Goal: Task Accomplishment & Management: Use online tool/utility

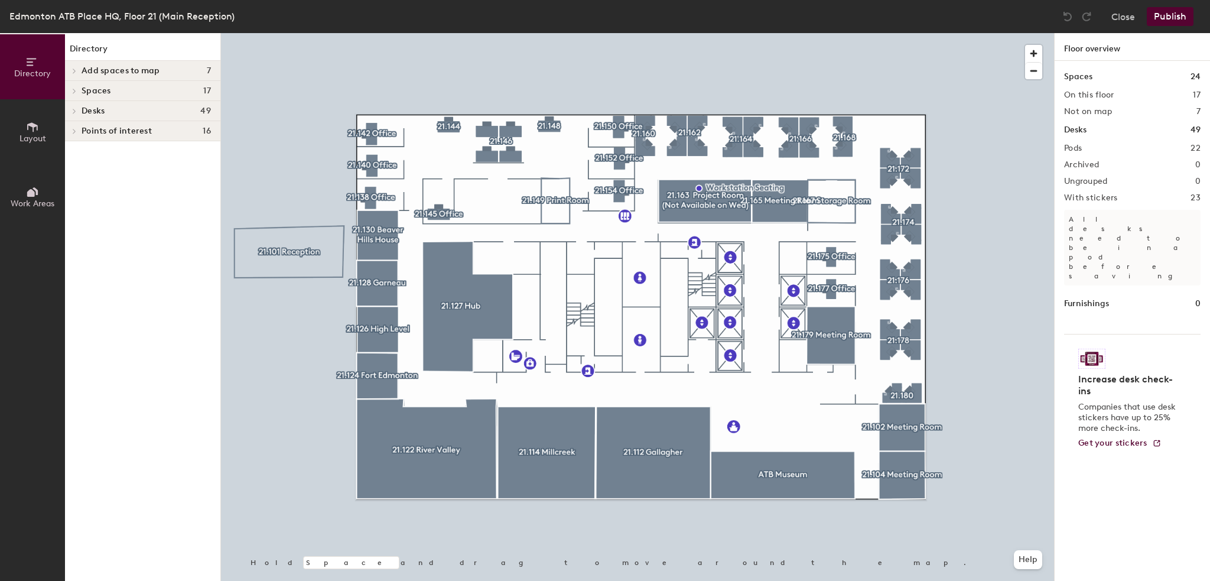
click at [34, 199] on span "Work Areas" at bounding box center [33, 204] width 44 height 10
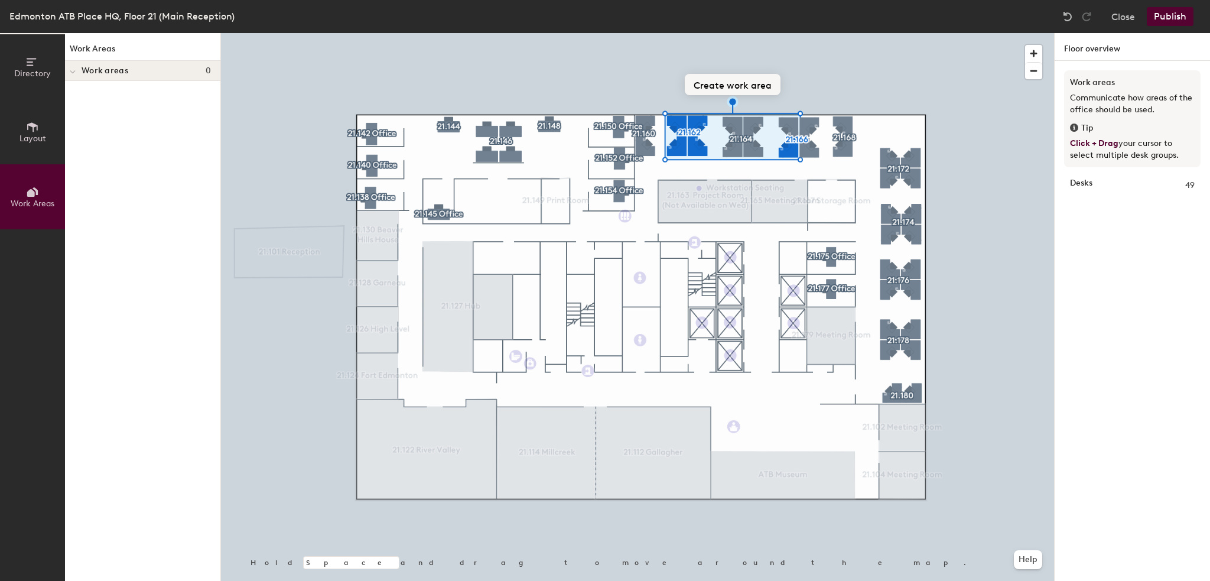
click at [608, 81] on button "Create work area" at bounding box center [733, 84] width 96 height 21
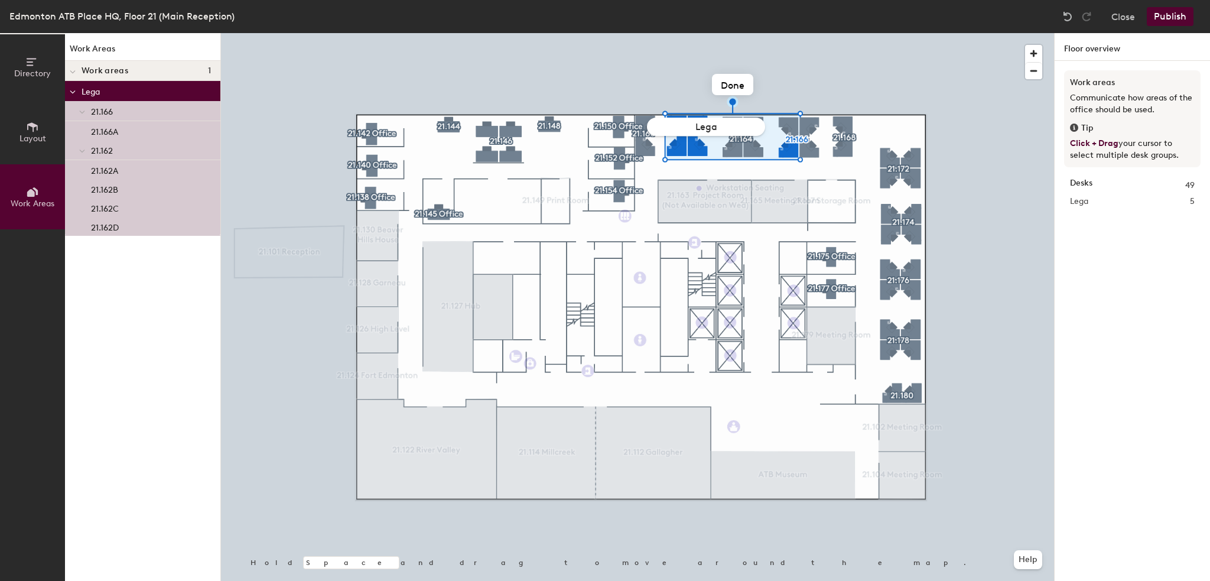
type input "Legal"
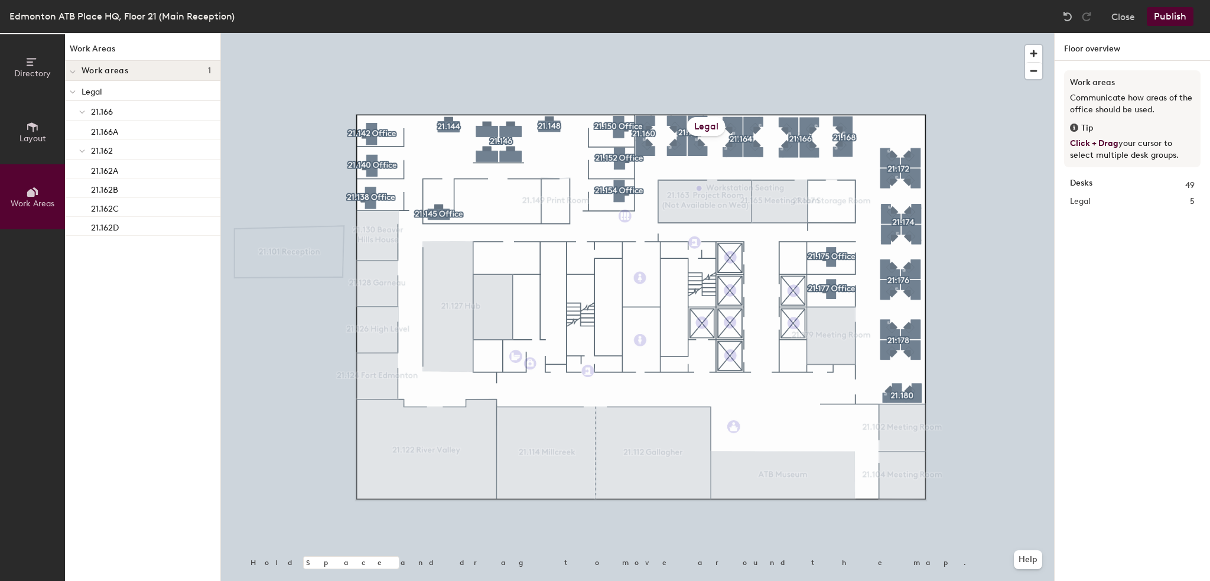
click at [608, 11] on button "Publish" at bounding box center [1170, 16] width 47 height 19
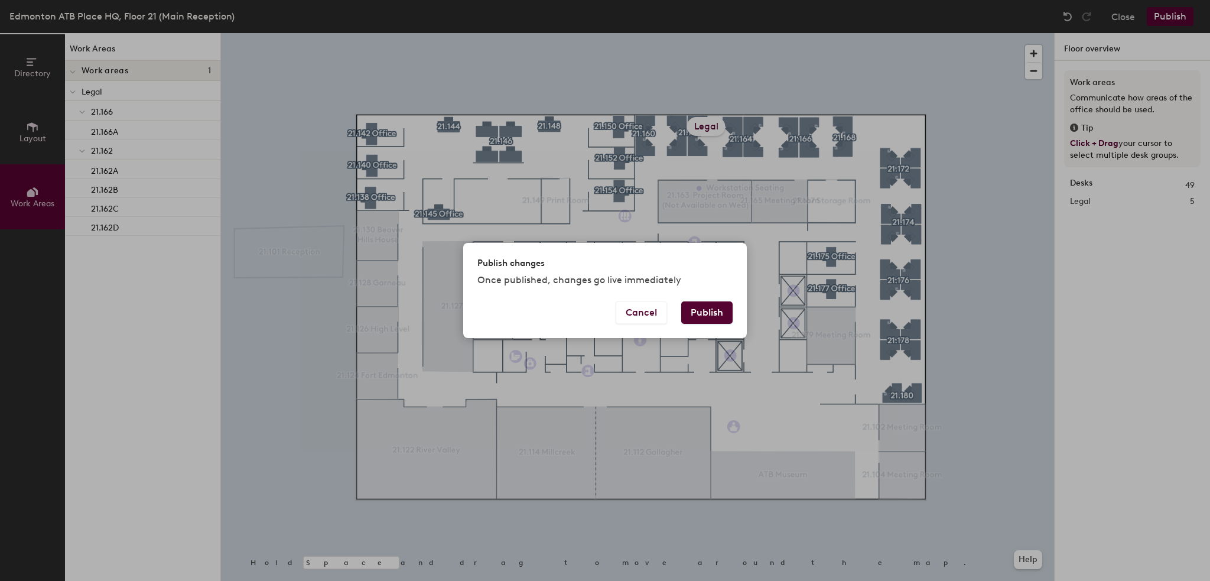
click at [608, 313] on button "Publish" at bounding box center [706, 312] width 51 height 22
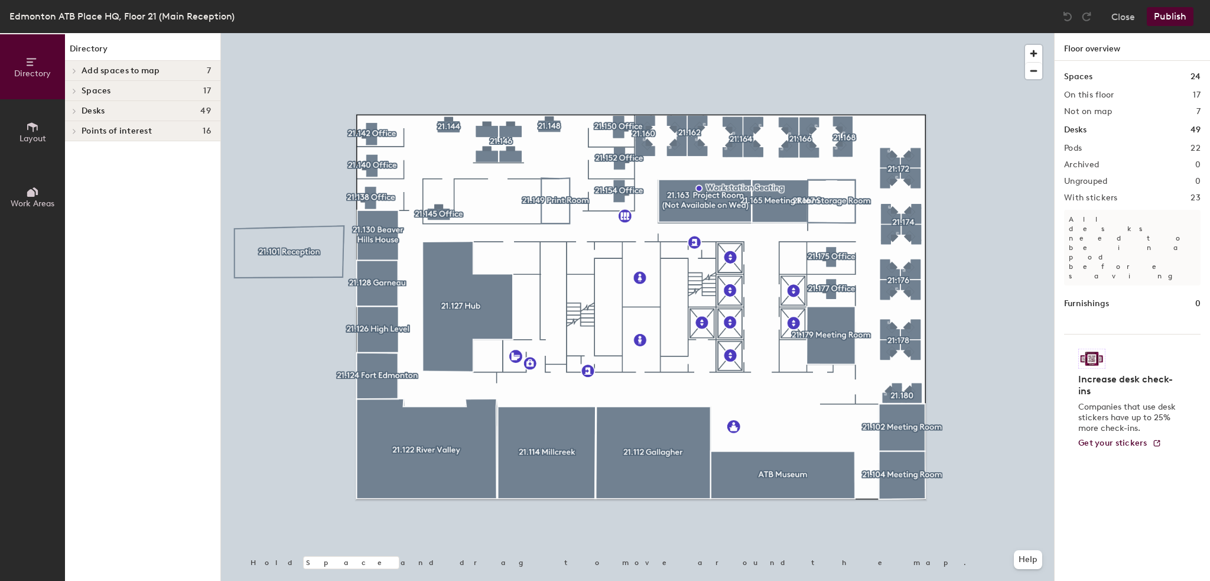
drag, startPoint x: 18, startPoint y: 191, endPoint x: 82, endPoint y: 184, distance: 64.7
click at [18, 193] on button "Work Areas" at bounding box center [32, 196] width 65 height 65
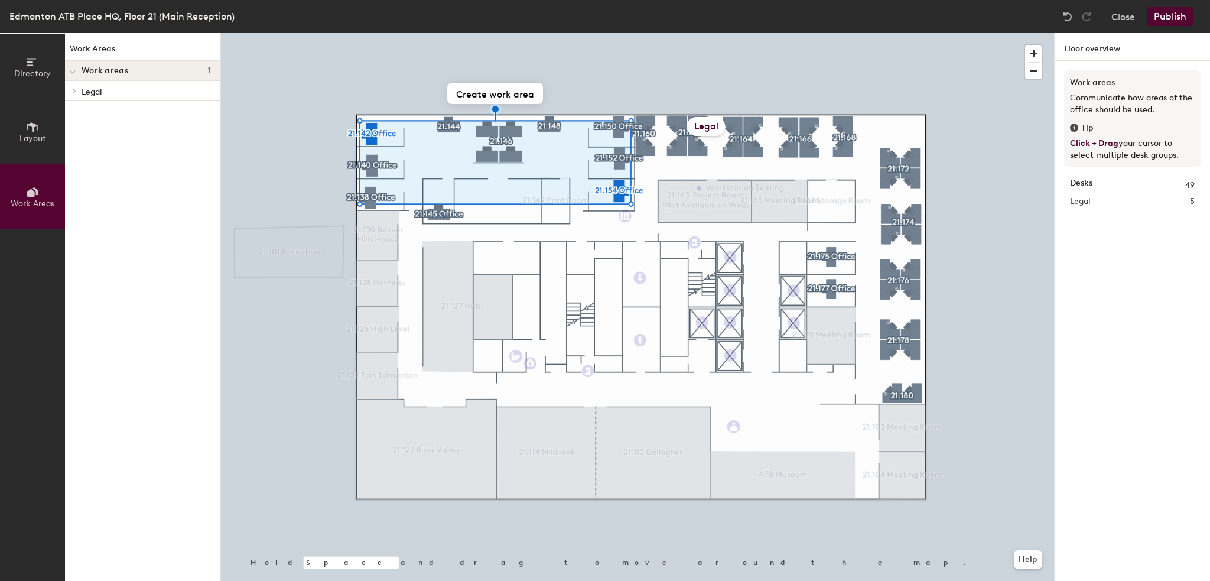
click at [442, 33] on div at bounding box center [637, 33] width 833 height 0
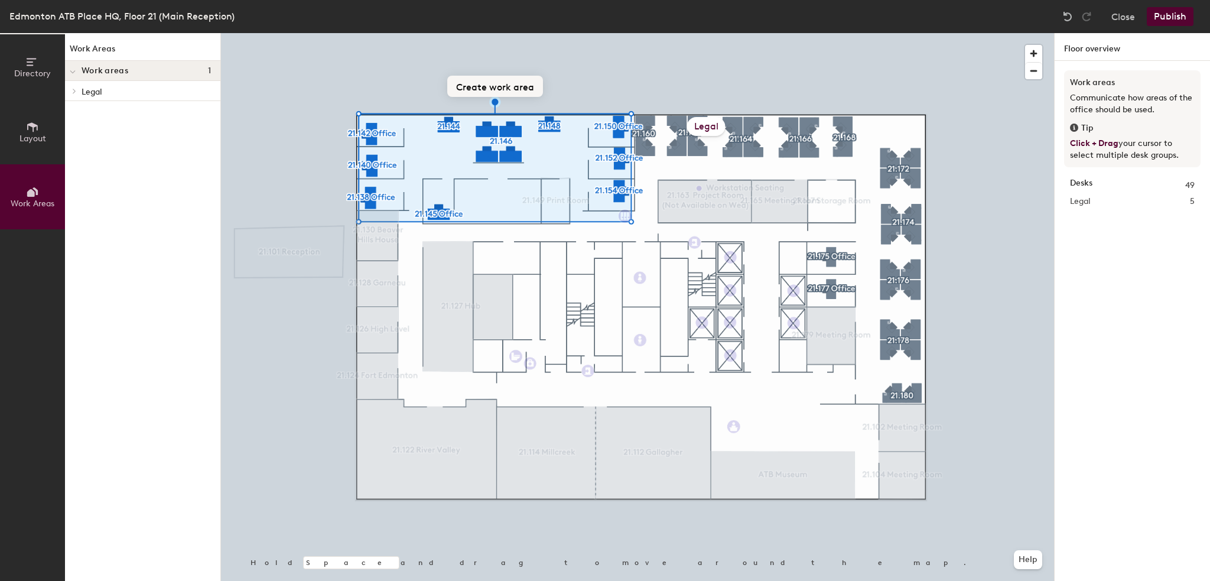
click at [500, 87] on button "Create work area" at bounding box center [495, 86] width 96 height 21
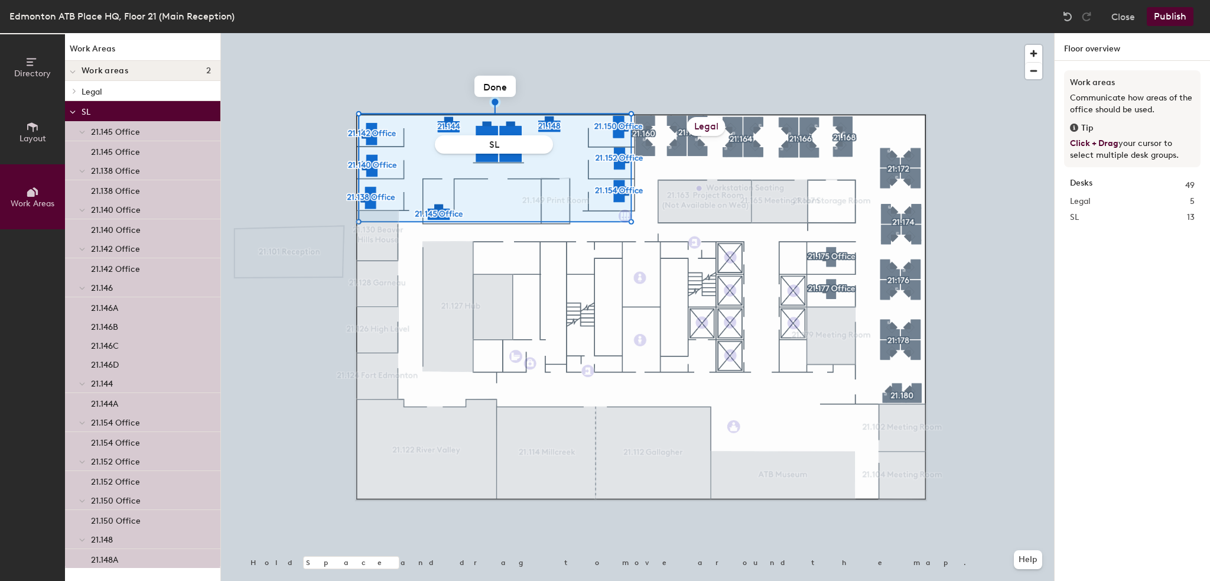
type input "SLT"
